Goal: Task Accomplishment & Management: Use online tool/utility

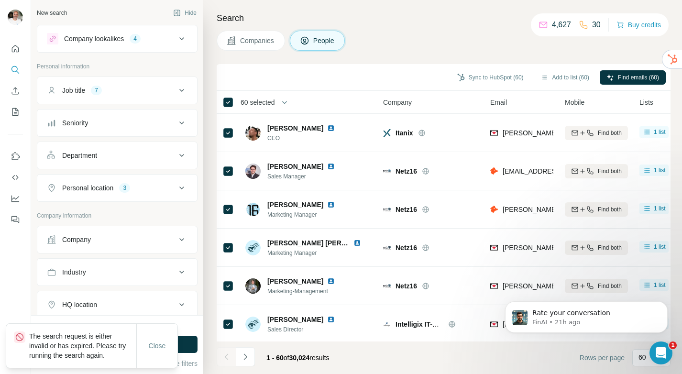
scroll to position [2068, 0]
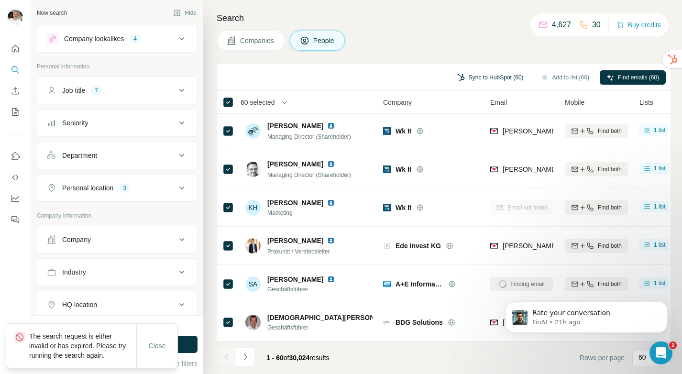
click at [471, 78] on button "Sync to HubSpot (60)" at bounding box center [490, 77] width 80 height 14
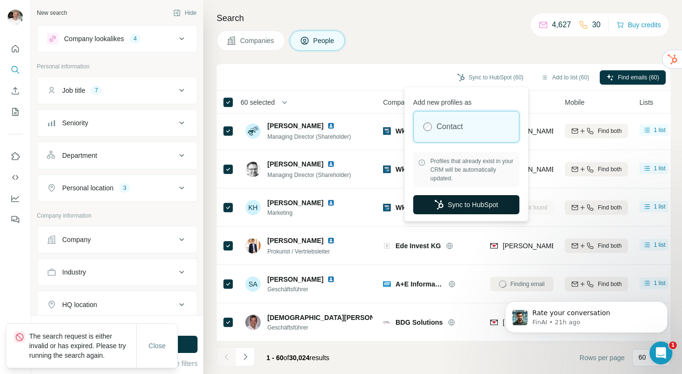
click at [464, 205] on button "Sync to HubSpot" at bounding box center [466, 204] width 106 height 19
